Goal: Information Seeking & Learning: Compare options

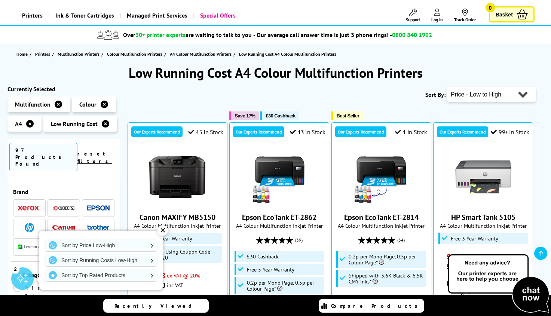
scroll to position [38, 0]
click at [161, 233] on div "✕" at bounding box center [163, 230] width 10 height 10
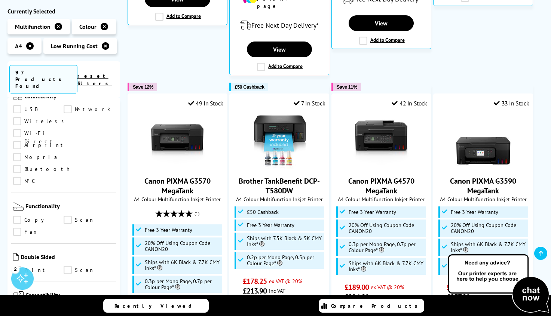
scroll to position [338, 0]
click at [67, 216] on link "Scan" at bounding box center [89, 220] width 51 height 8
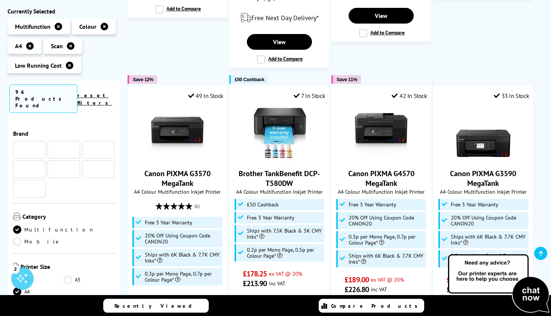
scroll to position [338, 0]
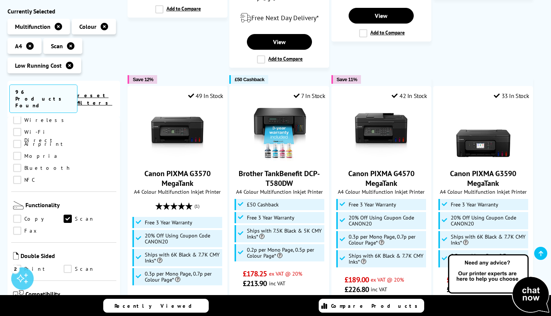
click at [16, 265] on link "Print" at bounding box center [38, 269] width 51 height 8
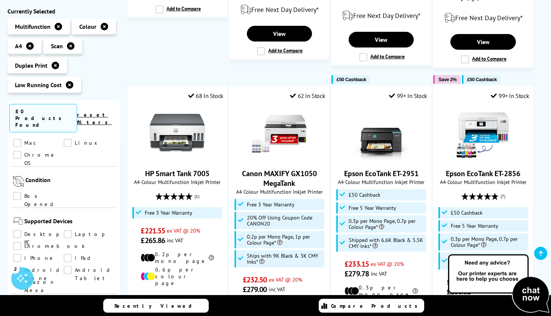
scroll to position [525, 0]
click at [16, 192] on link "Box Opened" at bounding box center [38, 196] width 51 height 8
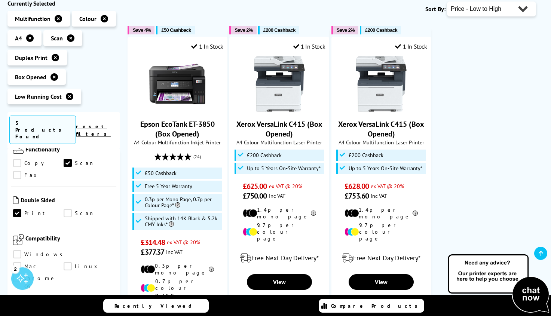
scroll to position [374, 0]
click at [20, 315] on link "Box Opened" at bounding box center [38, 319] width 51 height 8
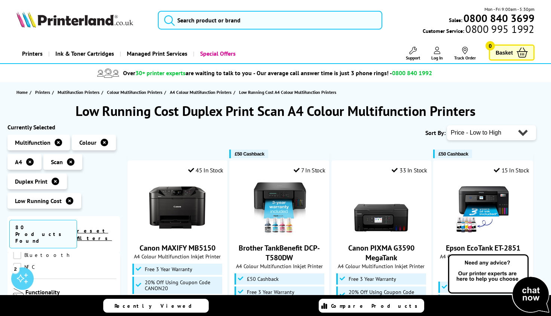
click at [518, 133] on select "Popularity Rating Price - Low to High Price - High to Low Running Costs - Low t…" at bounding box center [491, 132] width 89 height 15
click at [521, 134] on select "Popularity Rating Price - Low to High Price - High to Low Running Costs - Low t…" at bounding box center [491, 132] width 89 height 15
select select "Popularity"
click at [447, 125] on select "Popularity Rating Price - Low to High Price - High to Low Running Costs - Low t…" at bounding box center [491, 132] width 89 height 15
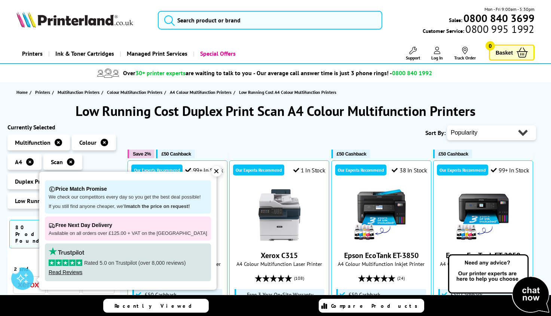
click at [212, 170] on div "✕" at bounding box center [217, 171] width 10 height 10
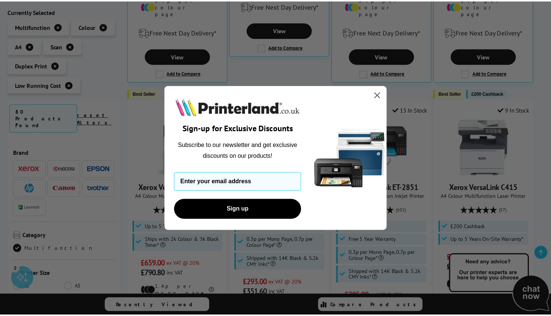
scroll to position [405, 0]
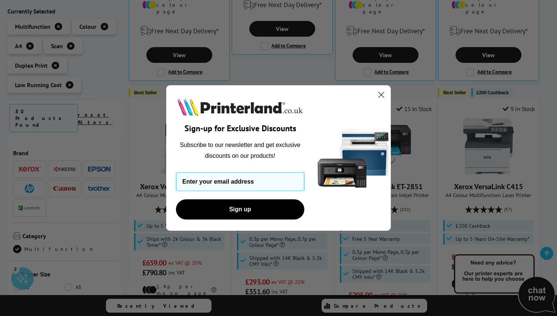
click at [382, 96] on icon "Close dialog" at bounding box center [381, 94] width 5 height 5
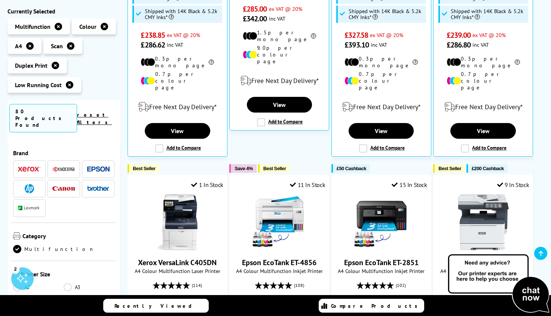
scroll to position [329, 0]
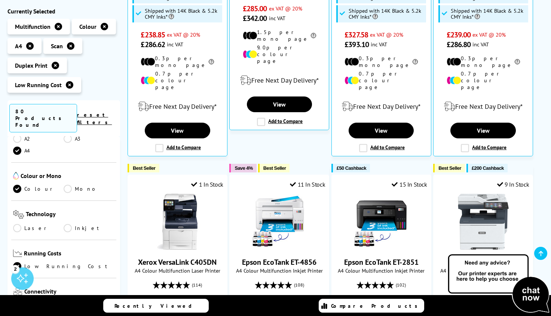
click at [67, 224] on link "Inkjet" at bounding box center [89, 228] width 51 height 8
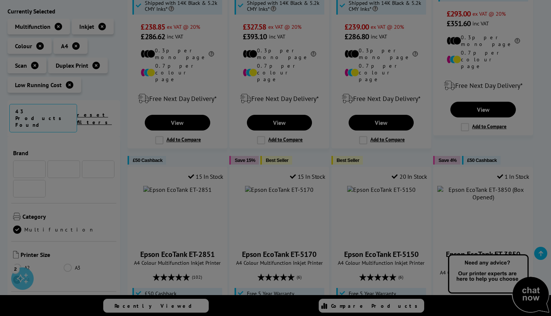
scroll to position [149, 0]
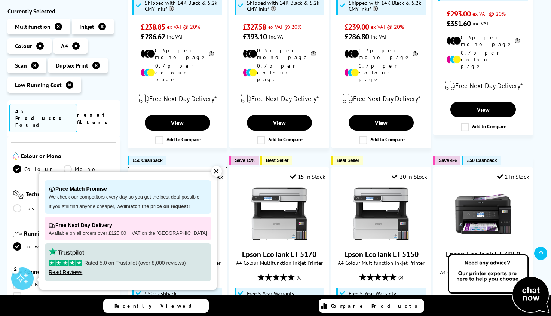
click at [212, 172] on div "✕" at bounding box center [217, 171] width 10 height 10
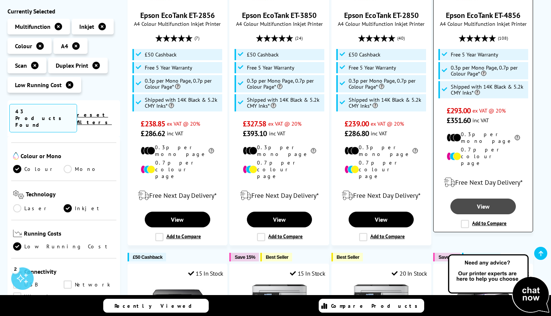
scroll to position [233, 0]
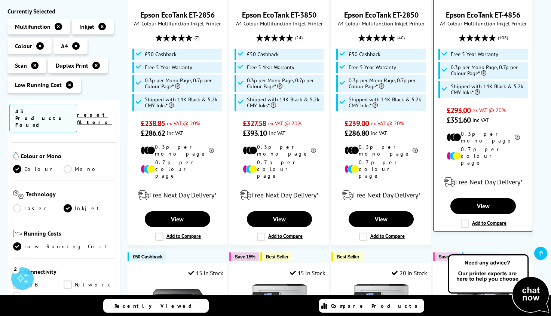
click at [467, 220] on label "Add to Compare" at bounding box center [484, 224] width 46 height 8
click at [0, 0] on input "Add to Compare" at bounding box center [0, 0] width 0 height 0
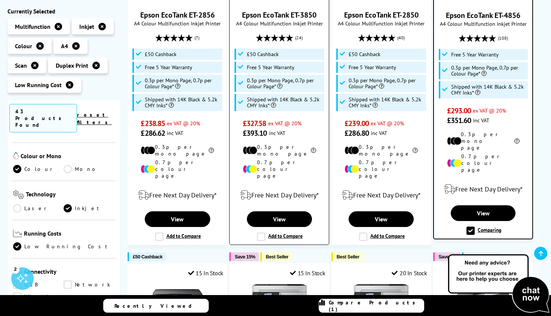
click at [261, 233] on label "Add to Compare" at bounding box center [280, 237] width 46 height 8
click at [0, 0] on input "Add to Compare" at bounding box center [0, 0] width 0 height 0
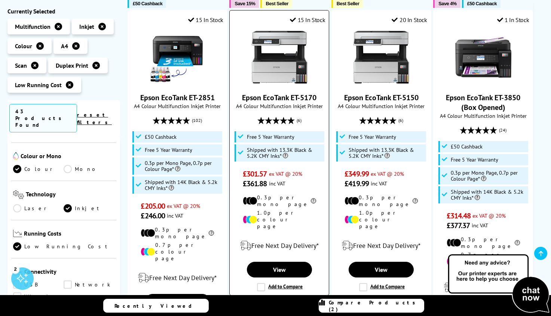
scroll to position [495, 0]
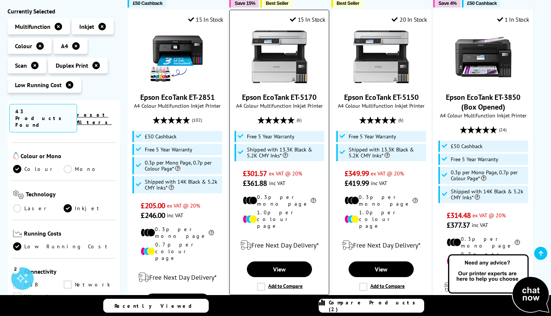
click at [261, 283] on label "Add to Compare" at bounding box center [280, 287] width 46 height 8
click at [0, 0] on input "Add to Compare" at bounding box center [0, 0] width 0 height 0
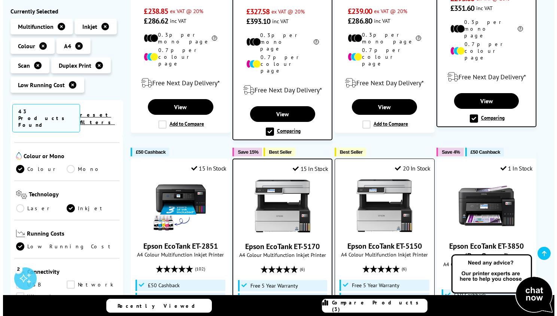
scroll to position [345, 0]
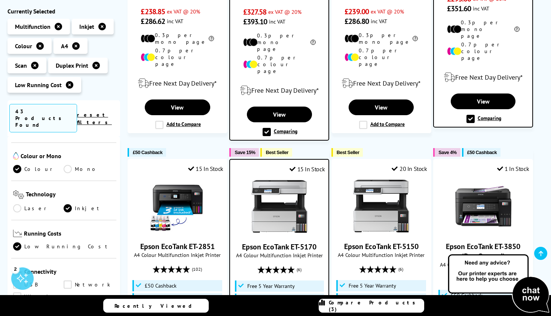
click at [381, 307] on span "Compare Products (3)" at bounding box center [376, 306] width 95 height 13
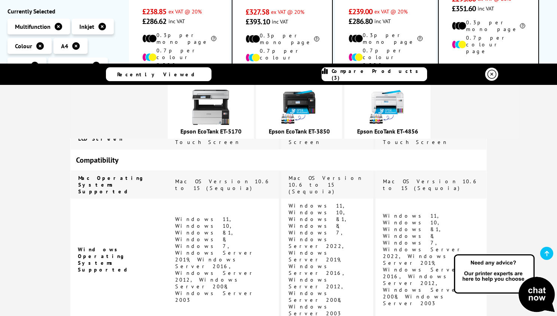
scroll to position [1248, 0]
click at [318, 106] on img at bounding box center [298, 107] width 37 height 37
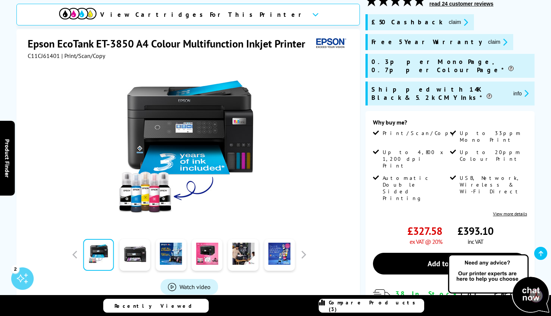
scroll to position [112, 0]
click at [213, 147] on img at bounding box center [189, 148] width 147 height 147
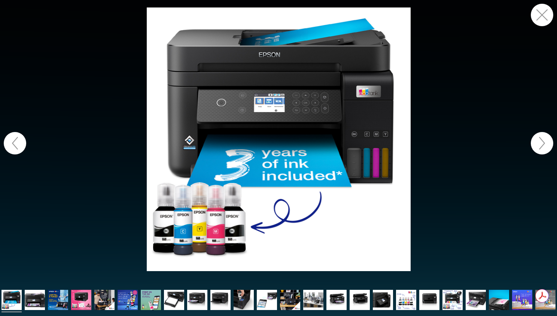
click at [541, 143] on button "button" at bounding box center [542, 143] width 22 height 22
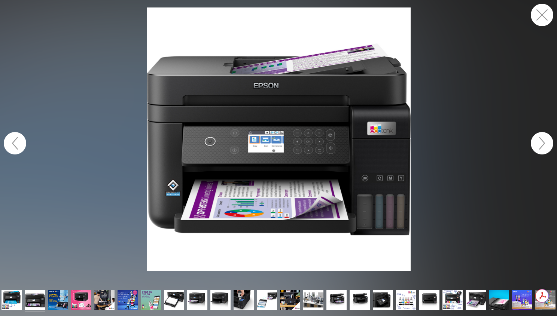
click at [541, 143] on button "button" at bounding box center [542, 143] width 22 height 22
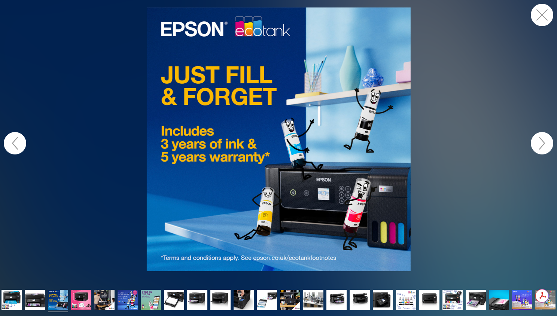
click at [541, 143] on button "button" at bounding box center [542, 143] width 22 height 22
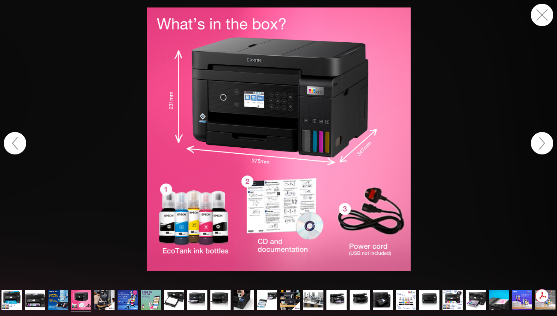
click at [541, 143] on button "button" at bounding box center [542, 143] width 22 height 22
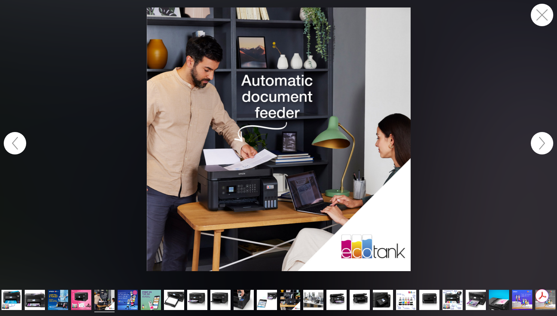
click at [541, 143] on button "button" at bounding box center [542, 143] width 22 height 22
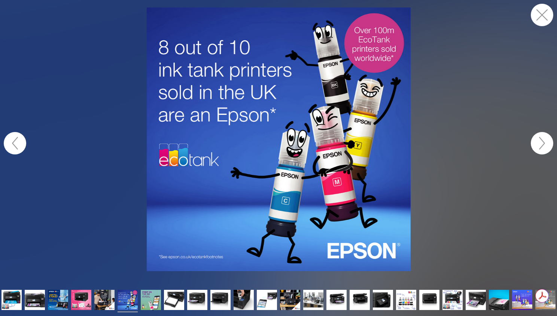
click at [541, 143] on button "button" at bounding box center [542, 143] width 22 height 22
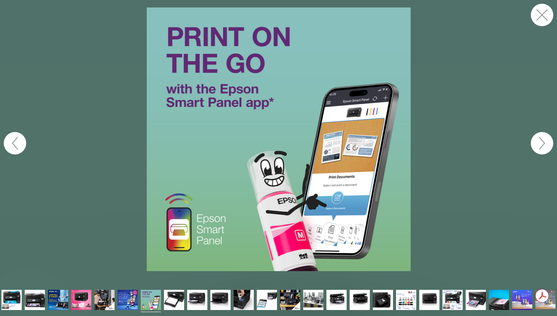
click at [541, 143] on button "button" at bounding box center [542, 143] width 22 height 22
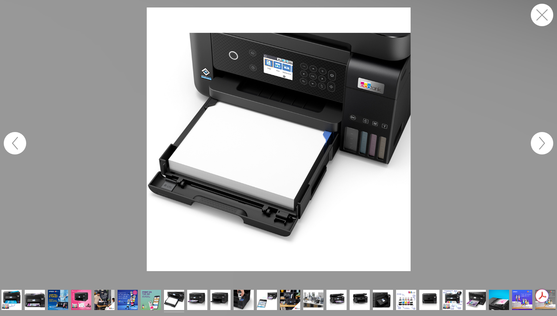
click at [541, 143] on button "button" at bounding box center [542, 143] width 22 height 22
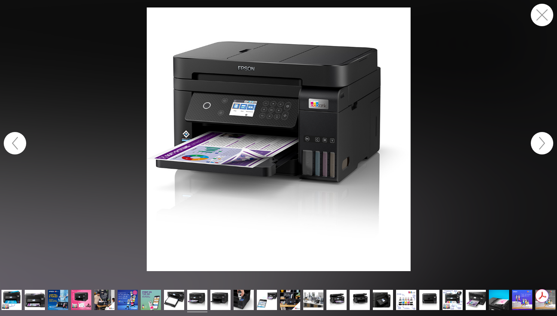
click at [541, 143] on button "button" at bounding box center [542, 143] width 22 height 22
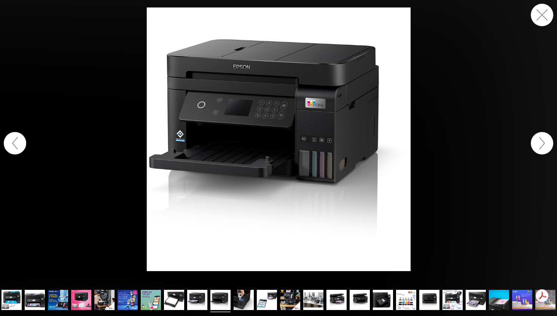
click at [541, 143] on button "button" at bounding box center [542, 143] width 22 height 22
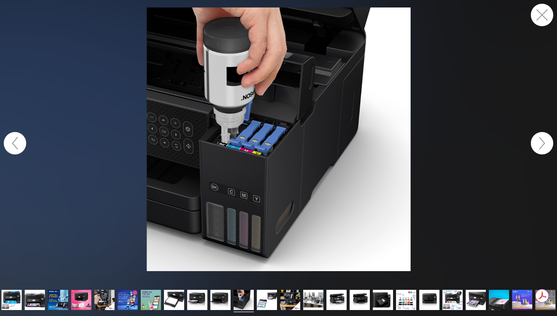
click at [541, 143] on button "button" at bounding box center [542, 143] width 22 height 22
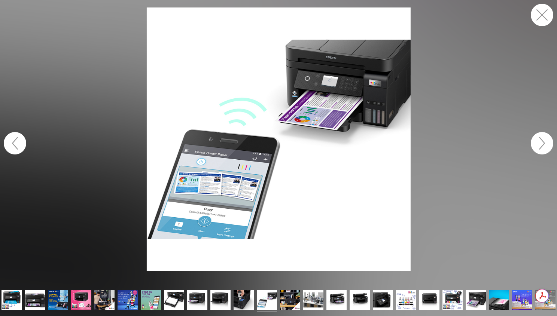
click at [541, 143] on button "button" at bounding box center [542, 143] width 22 height 22
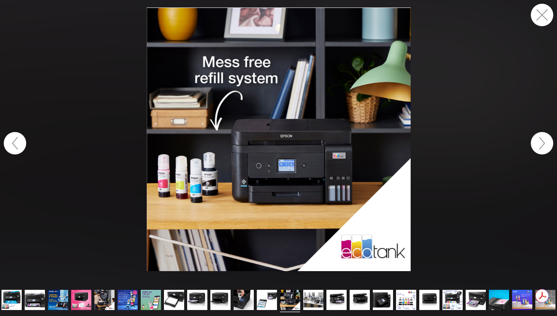
click at [541, 143] on button "button" at bounding box center [542, 143] width 22 height 22
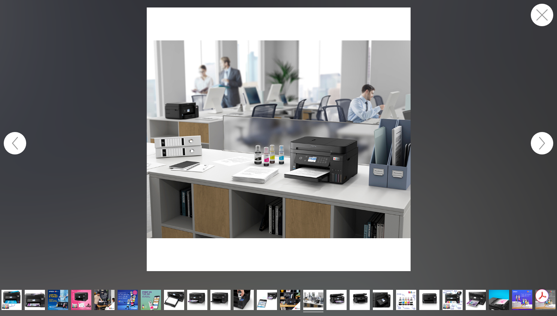
click at [544, 15] on button "button" at bounding box center [542, 15] width 22 height 22
